Goal: Transaction & Acquisition: Purchase product/service

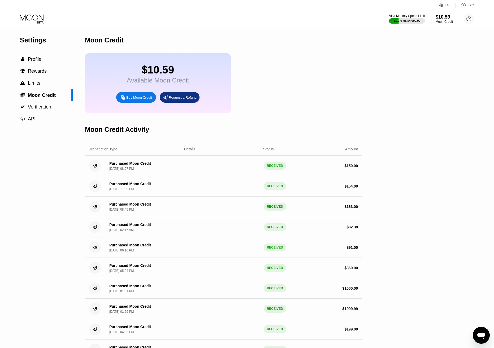
click at [132, 100] on div "Buy Moon Credit" at bounding box center [139, 97] width 26 height 5
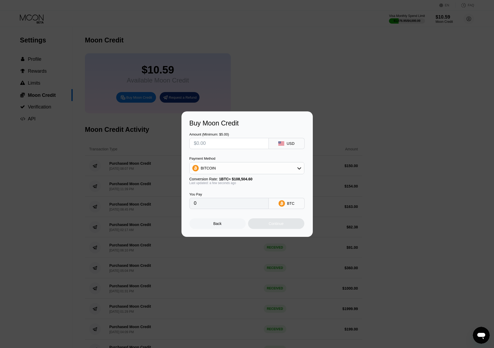
click at [77, 149] on div "Buy Moon Credit Amount (Minimum: $5.00) USD Payment Method BITCOIN Conversion R…" at bounding box center [247, 174] width 494 height 126
click at [206, 163] on div "BITCOIN" at bounding box center [247, 168] width 114 height 11
click at [227, 197] on div "USDT on TRON" at bounding box center [247, 194] width 112 height 11
type input "0.00"
click at [216, 145] on input "text" at bounding box center [229, 143] width 70 height 11
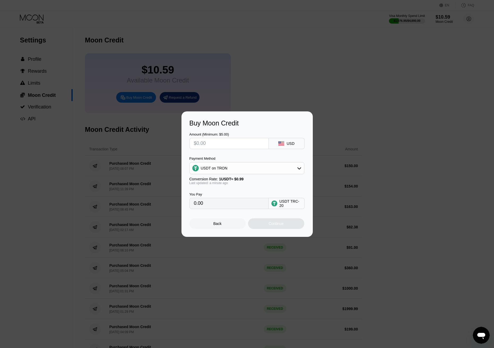
type input "$2"
type input "2.02"
type input "$25"
type input "25.25"
type input "$250"
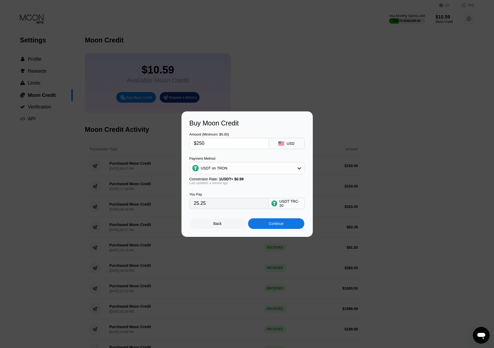
type input "252.53"
drag, startPoint x: 198, startPoint y: 145, endPoint x: 205, endPoint y: 145, distance: 6.4
click at [205, 145] on input "$250" at bounding box center [229, 143] width 70 height 11
type input "$24"
type input "24.24"
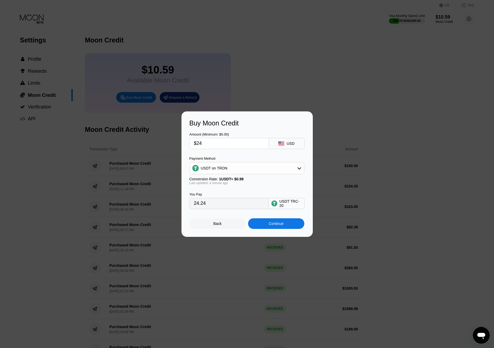
type input "$248"
type input "250.51"
click at [241, 157] on div "Payment Method" at bounding box center [246, 159] width 115 height 4
drag, startPoint x: 202, startPoint y: 143, endPoint x: 214, endPoint y: 143, distance: 11.9
click at [214, 143] on input "$248" at bounding box center [229, 143] width 70 height 11
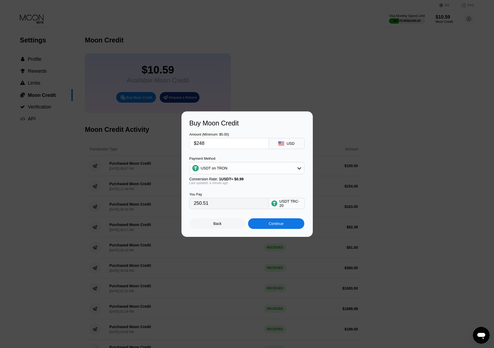
type input "$247"
type input "249.49"
type input "$247"
click at [259, 151] on div "Amount (Minimum: $5.00) $247 USD Payment Method USDT on TRON Conversion Rate: 1…" at bounding box center [246, 168] width 115 height 82
click at [277, 225] on div "Continue" at bounding box center [276, 224] width 15 height 4
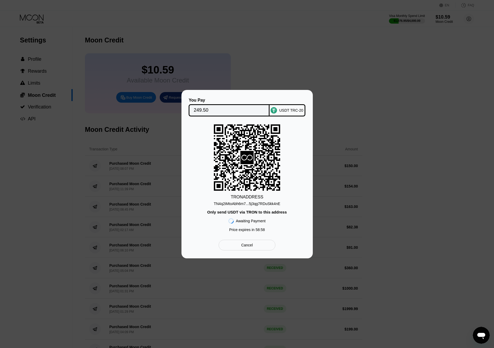
click at [244, 204] on div "TN4q2iMtoAbh6m7...5j3qg7RDuSkk4nE" at bounding box center [247, 204] width 67 height 4
click at [198, 108] on input "249.50" at bounding box center [229, 110] width 71 height 11
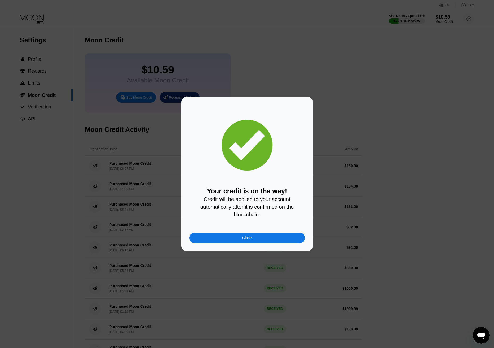
click at [272, 240] on div "Close" at bounding box center [246, 238] width 115 height 11
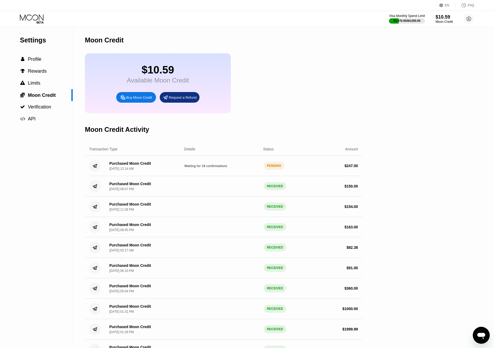
click at [38, 21] on icon at bounding box center [32, 18] width 25 height 9
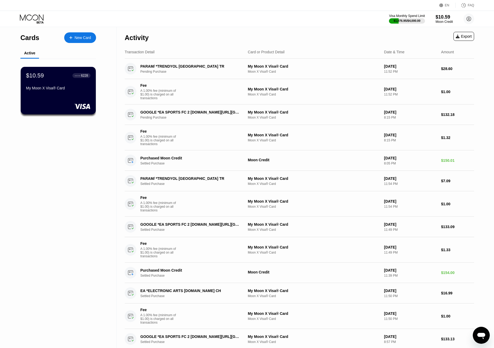
click at [29, 20] on icon at bounding box center [32, 17] width 24 height 6
click at [204, 38] on div "Activity Export" at bounding box center [299, 36] width 349 height 19
click at [443, 20] on div "$10.59" at bounding box center [444, 17] width 17 height 6
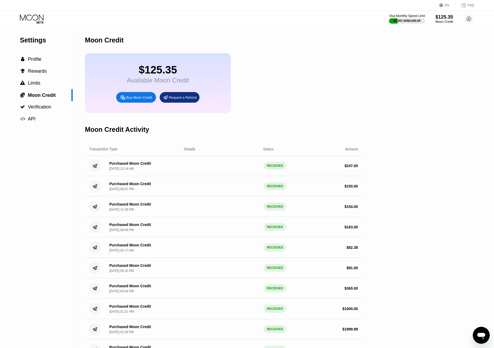
click at [445, 19] on div "$125.35" at bounding box center [444, 17] width 18 height 6
click at [446, 19] on div "$125.35" at bounding box center [444, 17] width 17 height 6
click at [34, 22] on icon at bounding box center [32, 18] width 25 height 9
